Goal: Submit feedback/report problem: Leave review/rating

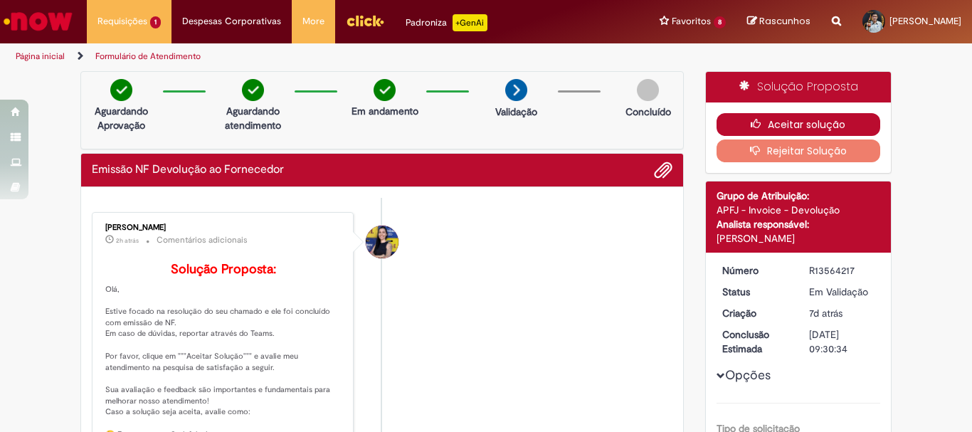
click at [784, 126] on button "Aceitar solução" at bounding box center [798, 124] width 164 height 23
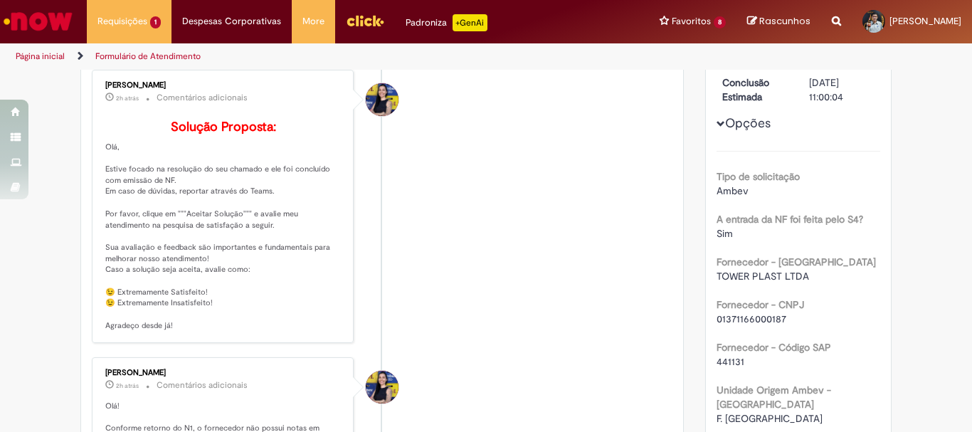
scroll to position [213, 0]
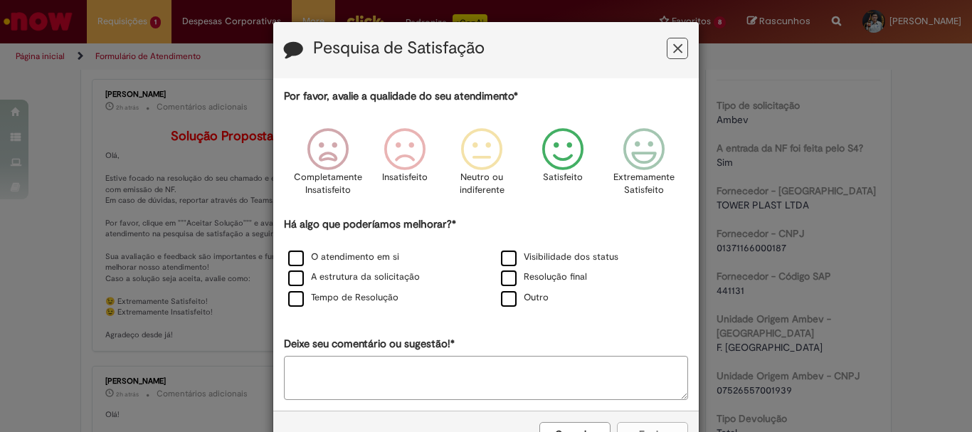
click at [547, 153] on icon "Feedback" at bounding box center [562, 149] width 53 height 43
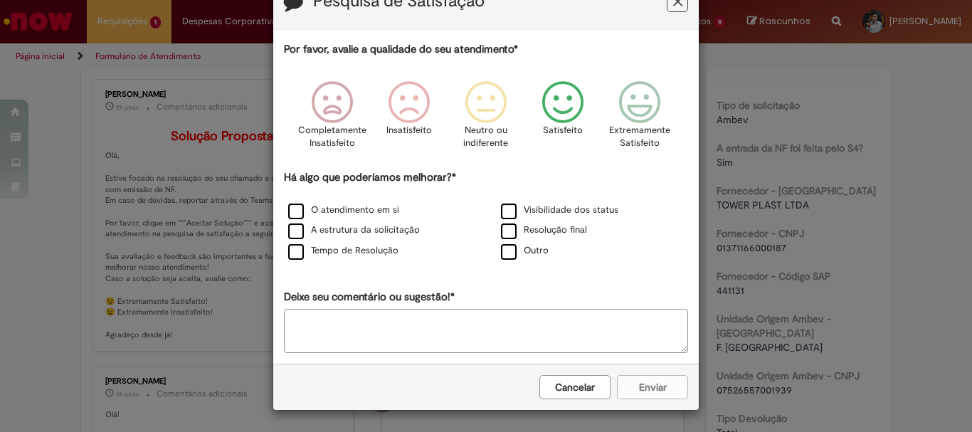
click at [492, 324] on textarea "Deixe seu comentário ou sugestão!*" at bounding box center [486, 331] width 404 height 44
click at [640, 95] on icon "Feedback" at bounding box center [639, 102] width 53 height 43
click at [539, 105] on icon "Feedback" at bounding box center [562, 102] width 53 height 43
click at [490, 320] on textarea "Deixe seu comentário ou sugestão!*" at bounding box center [486, 331] width 404 height 44
click at [601, 326] on textarea "**********" at bounding box center [486, 331] width 404 height 44
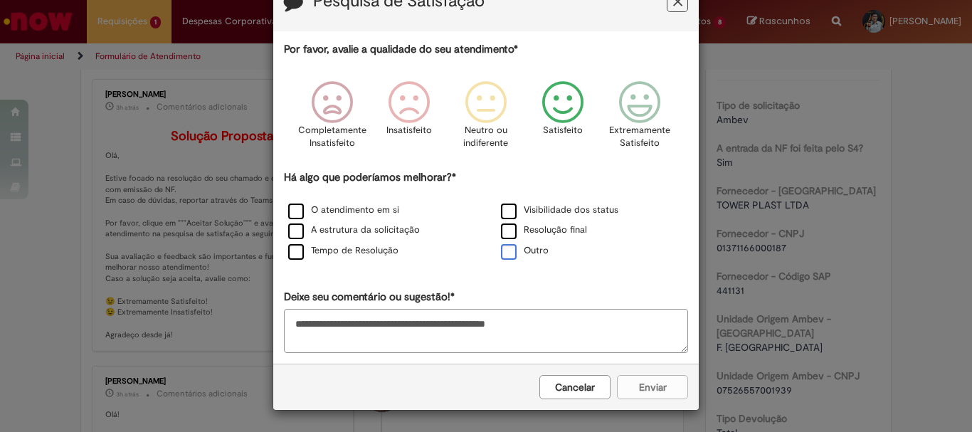
type textarea "**********"
click at [509, 253] on label "Outro" at bounding box center [525, 251] width 48 height 14
click at [647, 384] on button "Enviar" at bounding box center [652, 387] width 71 height 24
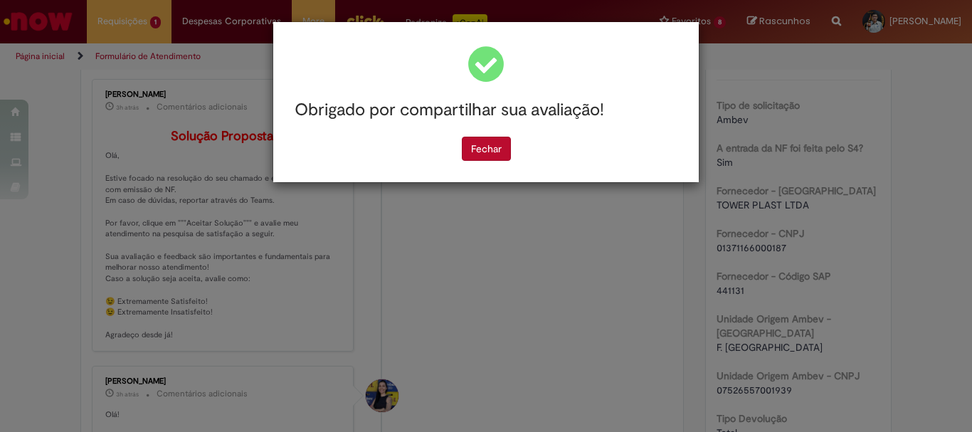
scroll to position [0, 0]
click at [486, 145] on button "Fechar" at bounding box center [486, 149] width 49 height 24
